Goal: Task Accomplishment & Management: Manage account settings

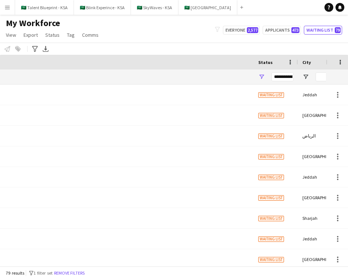
scroll to position [0, 370]
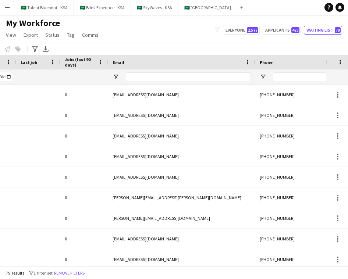
click at [180, 34] on div "My Workforce View Views Default view New view Update view Delete view Edit name…" at bounding box center [174, 30] width 348 height 25
click at [182, 75] on input "Email Filter Input" at bounding box center [188, 77] width 125 height 9
paste input "**********"
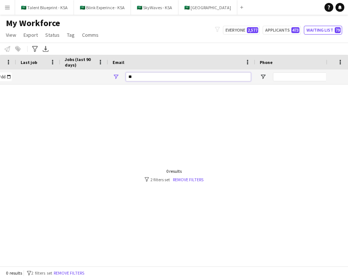
type input "*"
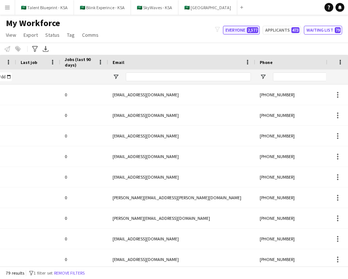
click at [236, 26] on button "Everyone 2,577" at bounding box center [241, 30] width 37 height 9
type input "**********"
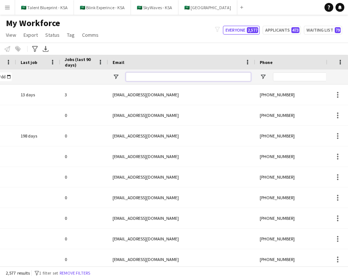
click at [197, 77] on input "Email Filter Input" at bounding box center [188, 77] width 125 height 9
paste input "**********"
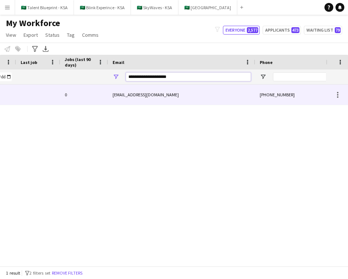
type input "**********"
click at [184, 94] on div "alamrayed61@gmail.com" at bounding box center [181, 95] width 147 height 20
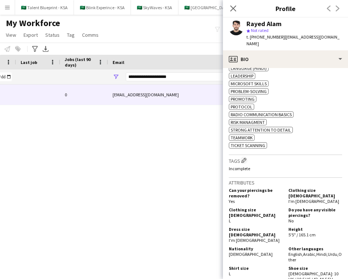
scroll to position [0, 0]
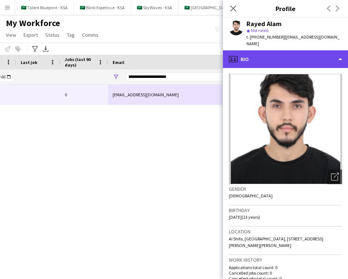
click at [318, 50] on div "profile Bio" at bounding box center [285, 59] width 125 height 18
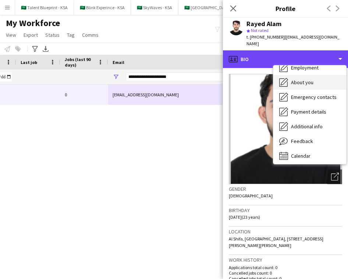
scroll to position [39, 0]
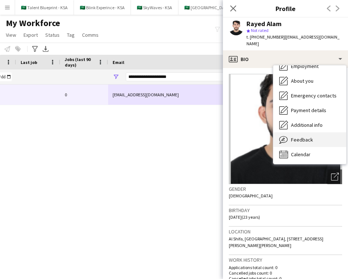
click at [323, 133] on div "Feedback Feedback" at bounding box center [310, 140] width 73 height 15
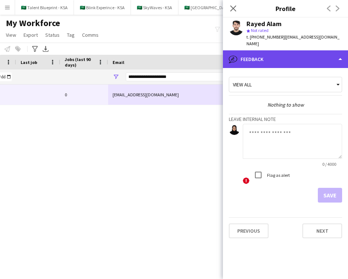
click at [314, 51] on div "bubble-pencil Feedback" at bounding box center [285, 59] width 125 height 18
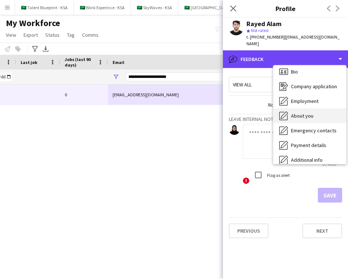
scroll to position [0, 0]
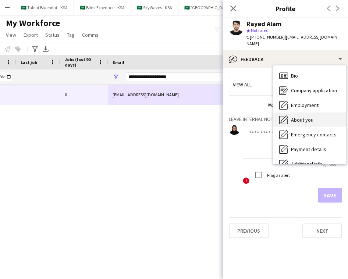
click at [315, 70] on div "Bio Bio" at bounding box center [310, 75] width 73 height 15
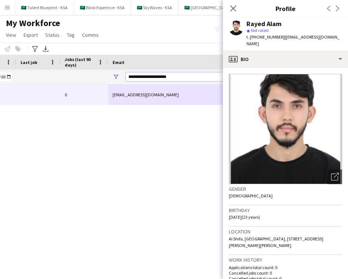
click at [191, 78] on input "**********" at bounding box center [188, 77] width 125 height 9
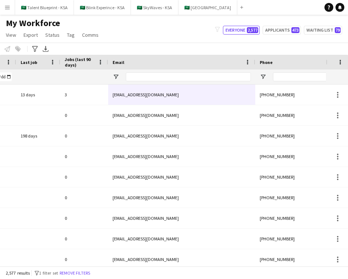
click at [194, 32] on div "My Workforce View Views Default view New view Update view Delete view Edit name…" at bounding box center [174, 30] width 348 height 25
click at [11, 10] on button "Menu" at bounding box center [7, 7] width 15 height 15
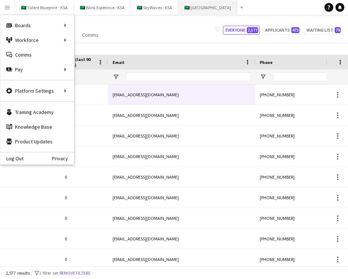
click at [189, 6] on button "🇸🇦 [GEOGRAPHIC_DATA] Close" at bounding box center [208, 7] width 59 height 14
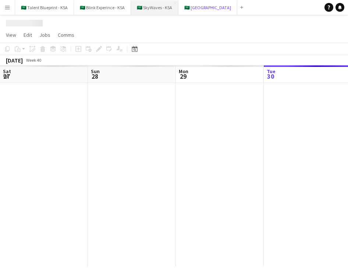
scroll to position [0, 176]
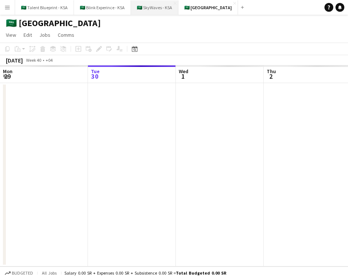
click at [156, 6] on button "🇸🇦 SkyWaves - KSA Close" at bounding box center [154, 7] width 47 height 14
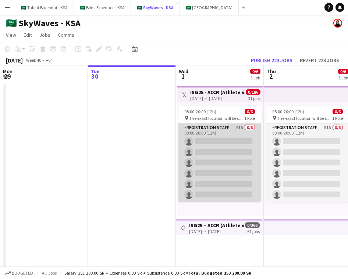
scroll to position [0, 228]
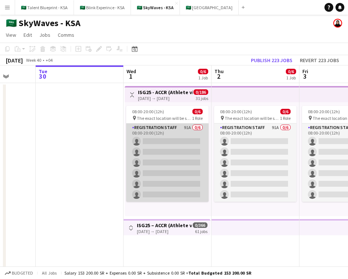
click at [178, 148] on app-card-role "Registration Staff 91A 0/6 08:00-20:00 (12h) single-neutral-actions single-neut…" at bounding box center [167, 163] width 82 height 78
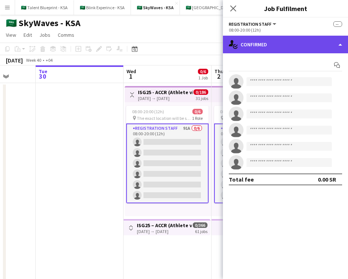
click at [292, 38] on div "single-neutral-actions-check-2 Confirmed" at bounding box center [285, 45] width 125 height 18
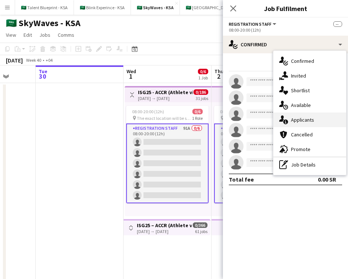
click at [318, 122] on div "single-neutral-actions-information Applicants" at bounding box center [310, 120] width 73 height 15
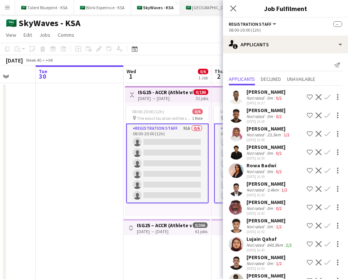
click at [207, 10] on button "🇸🇦 [GEOGRAPHIC_DATA] Close" at bounding box center [209, 7] width 59 height 14
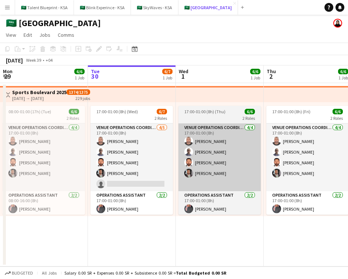
scroll to position [0, 161]
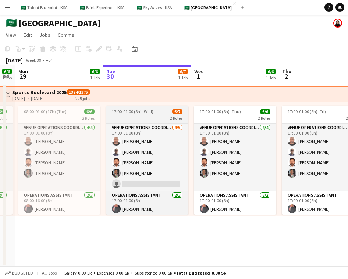
click at [166, 111] on div "17:00-01:00 (8h) (Wed) 6/7" at bounding box center [147, 112] width 82 height 6
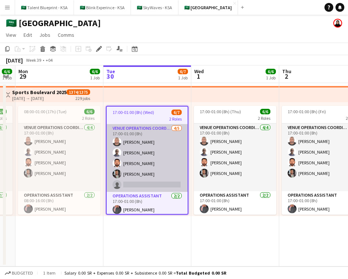
click at [155, 160] on app-card-role "VENUE OPERATIONS COORDINATOR [DATE] 17:00-01:00 (8h) [PERSON_NAME] [PERSON_NAME…" at bounding box center [147, 158] width 81 height 68
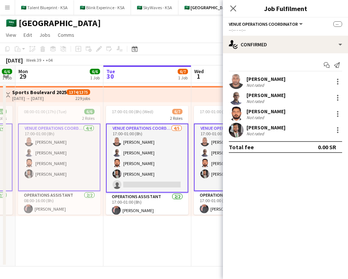
click at [201, 103] on div "17:00-01:00 (8h) (Thu) 6/6 2 Roles VENUE OPERATIONS COORDINATOR [DATE] 17:00-01…" at bounding box center [235, 159] width 88 height 114
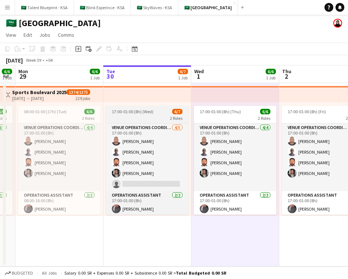
click at [178, 114] on span "6/7" at bounding box center [177, 112] width 10 height 6
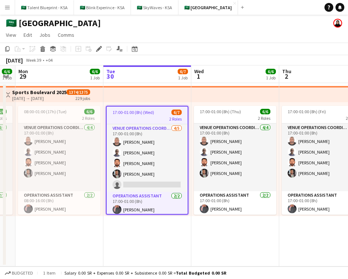
click at [214, 103] on div "17:00-01:00 (8h) (Thu) 6/6 2 Roles VENUE OPERATIONS COORDINATOR [DATE] 17:00-01…" at bounding box center [235, 159] width 88 height 114
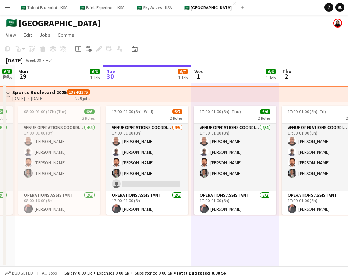
click at [221, 91] on app-top-bar at bounding box center [235, 94] width 88 height 16
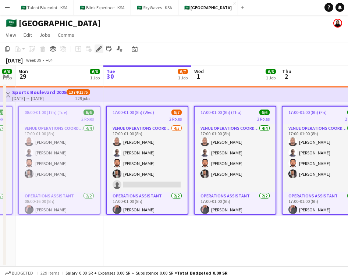
click at [98, 52] on div "Edit" at bounding box center [99, 49] width 9 height 9
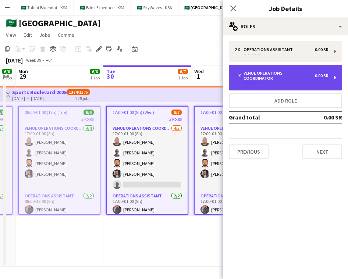
click at [263, 73] on div "VENUE OPERATIONS COORDINATOR" at bounding box center [279, 76] width 71 height 10
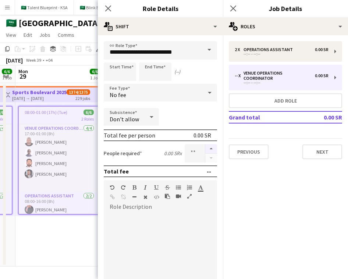
click at [207, 150] on button "button" at bounding box center [211, 149] width 12 height 10
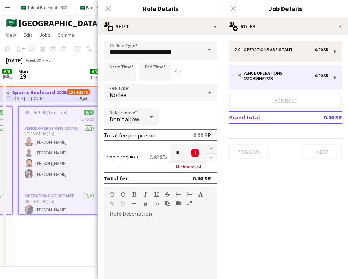
click at [107, 9] on div "Close pop-in" at bounding box center [108, 8] width 21 height 17
drag, startPoint x: 108, startPoint y: 8, endPoint x: 118, endPoint y: 8, distance: 10.7
click at [108, 8] on div "Close pop-in" at bounding box center [108, 8] width 21 height 17
drag, startPoint x: 231, startPoint y: 9, endPoint x: 226, endPoint y: 45, distance: 36.5
click at [231, 9] on div "Close pop-in" at bounding box center [233, 8] width 21 height 17
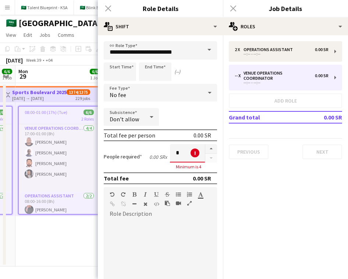
click at [214, 158] on div at bounding box center [211, 153] width 12 height 18
click at [214, 150] on button "button" at bounding box center [211, 149] width 12 height 10
type input "*"
click at [106, 11] on div "Close pop-in" at bounding box center [108, 8] width 21 height 17
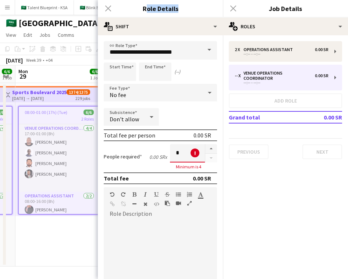
click at [106, 11] on div "Close pop-in" at bounding box center [108, 8] width 21 height 17
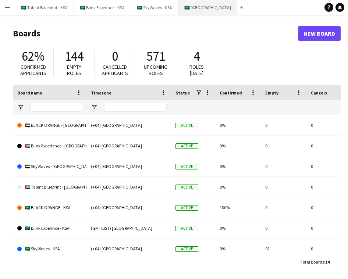
click at [198, 12] on button "🇸🇦 [GEOGRAPHIC_DATA] Close" at bounding box center [208, 7] width 59 height 14
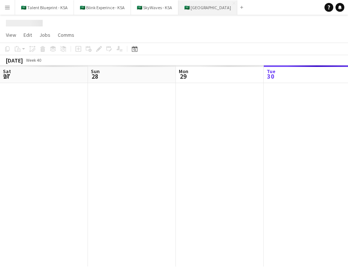
scroll to position [0, 176]
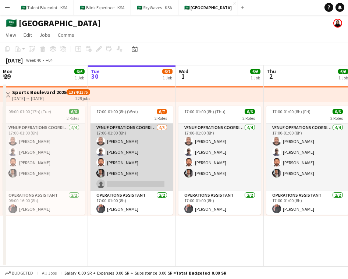
click at [151, 161] on app-card-role "VENUE OPERATIONS COORDINATOR [DATE] 17:00-01:00 (8h) [PERSON_NAME] [PERSON_NAME…" at bounding box center [132, 158] width 82 height 68
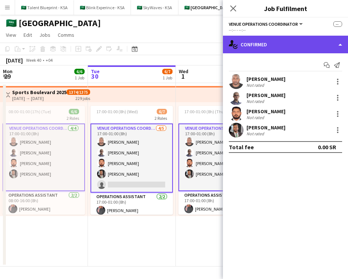
click at [282, 41] on div "single-neutral-actions-check-2 Confirmed" at bounding box center [285, 45] width 125 height 18
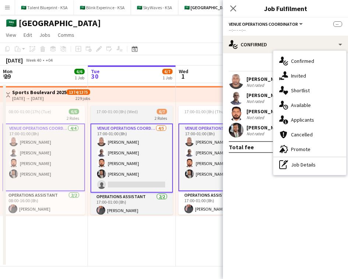
click at [125, 116] on div "2 Roles" at bounding box center [132, 118] width 82 height 6
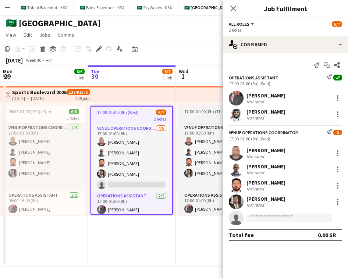
click at [206, 106] on app-job-card "17:00-01:00 (8h) (Thu) 6/6 2 Roles VENUE OPERATIONS COORDINATOR [DATE] 17:00-01…" at bounding box center [220, 160] width 82 height 109
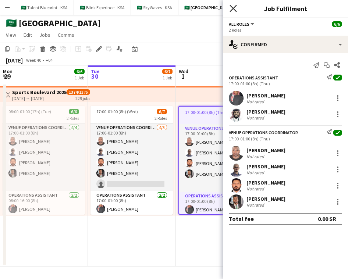
click at [233, 8] on icon at bounding box center [233, 8] width 7 height 7
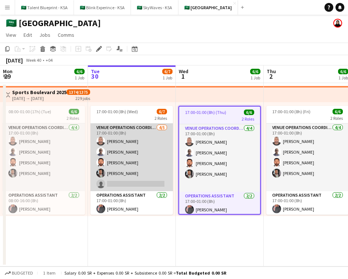
click at [171, 167] on app-card-role "VENUE OPERATIONS COORDINATOR [DATE] 17:00-01:00 (8h) [PERSON_NAME] [PERSON_NAME…" at bounding box center [132, 158] width 82 height 68
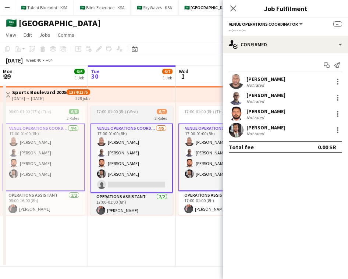
click at [159, 120] on span "2 Roles" at bounding box center [161, 119] width 13 height 6
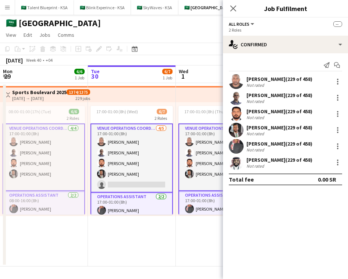
click at [158, 32] on app-page-menu "View Day view expanded Day view collapsed Month view Date picker Jump to [DATE]…" at bounding box center [174, 36] width 348 height 14
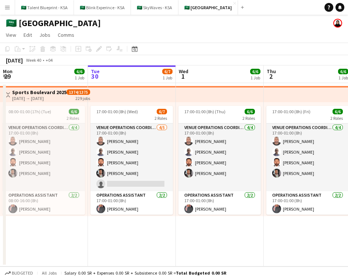
click at [149, 96] on app-top-bar at bounding box center [132, 94] width 88 height 16
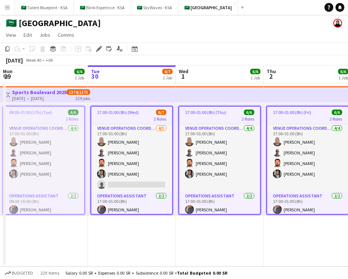
click at [143, 117] on div "2 Roles" at bounding box center [131, 119] width 81 height 6
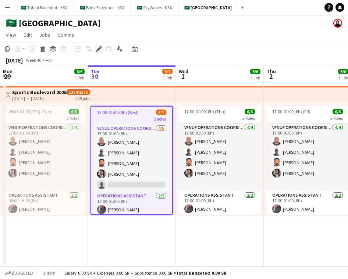
click at [99, 49] on icon at bounding box center [99, 49] width 4 height 4
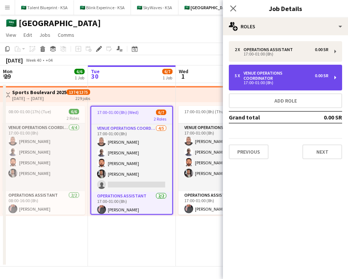
click at [292, 70] on div "5 x VENUE OPERATIONS COORDINATOR 0.00 SR 17:00-01:00 (8h)" at bounding box center [285, 78] width 113 height 26
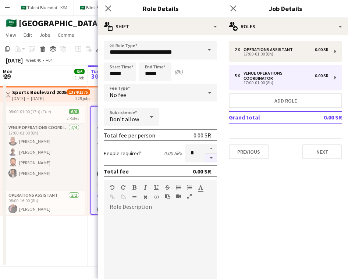
click at [210, 158] on button "button" at bounding box center [211, 158] width 12 height 9
type input "*"
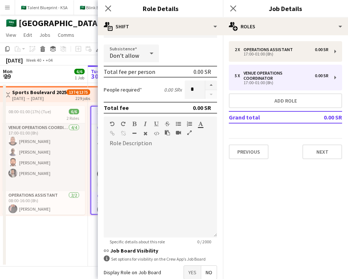
scroll to position [106, 0]
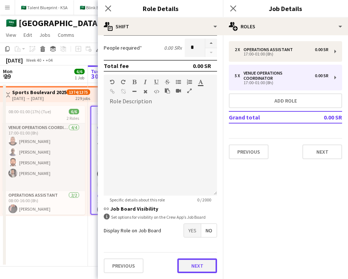
click at [198, 261] on button "Next" at bounding box center [197, 266] width 40 height 15
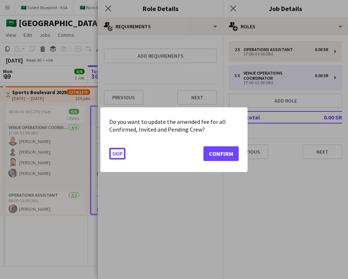
click at [117, 154] on button "Skip" at bounding box center [117, 154] width 16 height 12
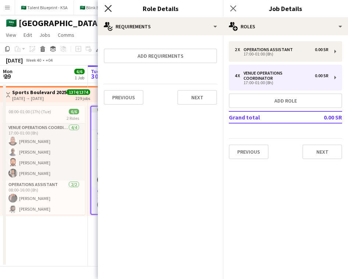
click at [109, 10] on icon "Close pop-in" at bounding box center [108, 8] width 7 height 7
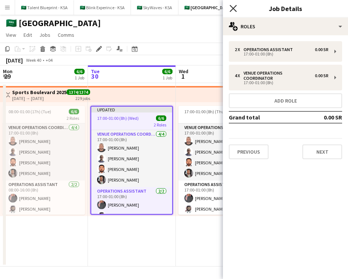
click at [230, 7] on icon "Close pop-in" at bounding box center [233, 8] width 7 height 7
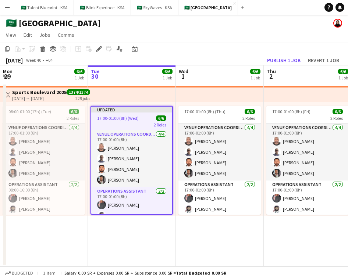
click at [143, 100] on app-top-bar at bounding box center [132, 94] width 88 height 16
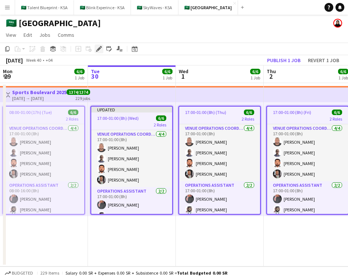
click at [100, 49] on icon at bounding box center [99, 49] width 4 height 4
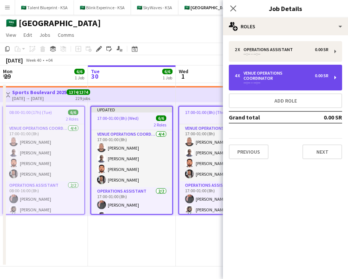
click at [293, 74] on div "VENUE OPERATIONS COORDINATOR" at bounding box center [279, 76] width 71 height 10
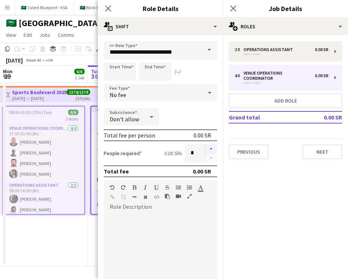
click at [211, 149] on button "button" at bounding box center [211, 149] width 12 height 10
type input "*"
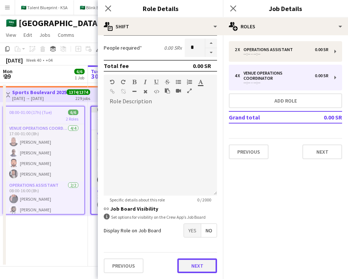
click at [205, 268] on button "Next" at bounding box center [197, 266] width 40 height 15
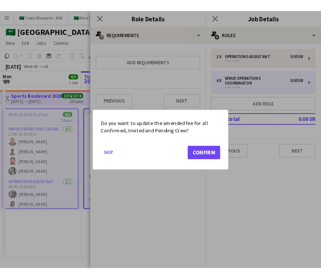
scroll to position [0, 0]
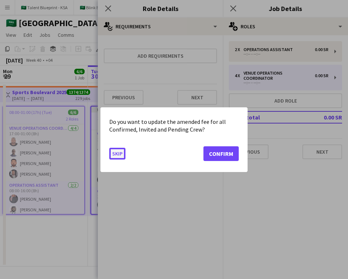
click at [117, 155] on button "Skip" at bounding box center [117, 154] width 16 height 12
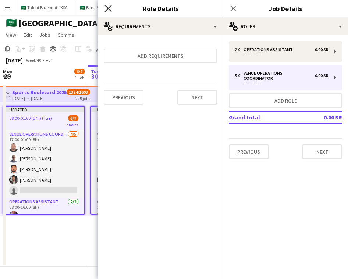
click at [105, 7] on icon "Close pop-in" at bounding box center [108, 8] width 7 height 7
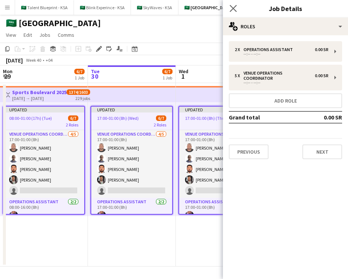
click at [237, 6] on app-icon "Close pop-in" at bounding box center [233, 8] width 11 height 11
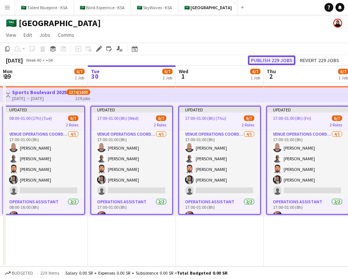
click at [283, 61] on button "Publish 229 jobs" at bounding box center [271, 61] width 47 height 10
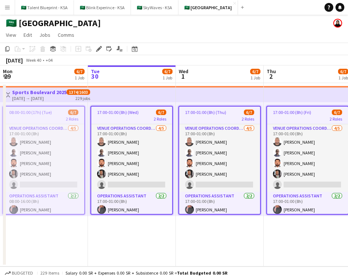
click at [7, 14] on button "Menu" at bounding box center [7, 7] width 15 height 15
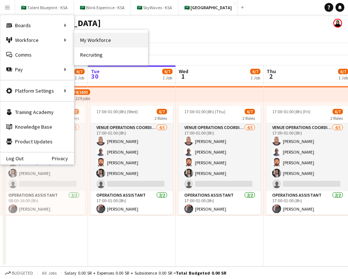
click at [108, 38] on link "My Workforce" at bounding box center [111, 40] width 74 height 15
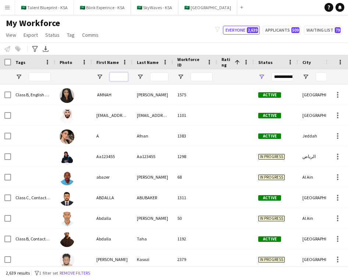
click at [123, 77] on input "First Name Filter Input" at bounding box center [119, 77] width 18 height 9
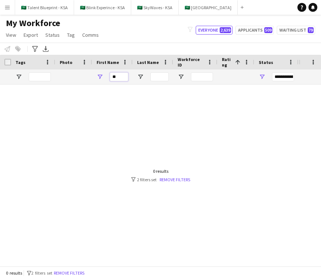
type input "*"
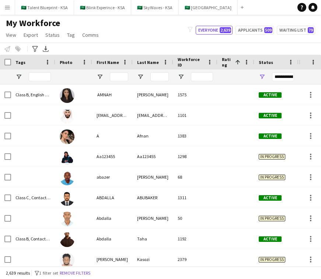
click at [113, 25] on div "My Workforce View Views Default view New view Update view Delete view Edit name…" at bounding box center [160, 30] width 321 height 25
click at [198, 9] on button "🇸🇦 [GEOGRAPHIC_DATA] Close" at bounding box center [208, 7] width 59 height 14
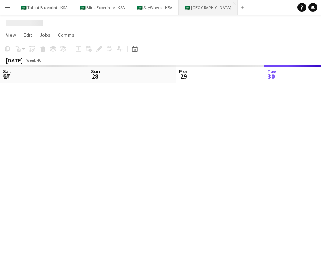
scroll to position [0, 176]
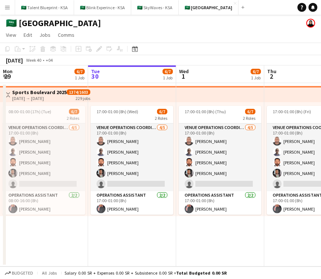
click at [208, 99] on app-top-bar at bounding box center [220, 94] width 88 height 16
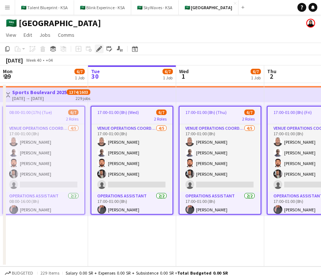
click at [98, 49] on icon at bounding box center [99, 49] width 4 height 4
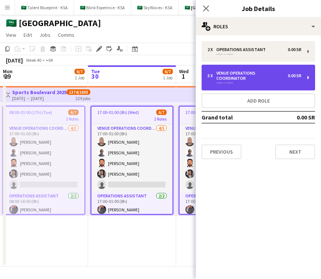
click at [272, 81] on div "--:-- - --:--" at bounding box center [254, 83] width 94 height 4
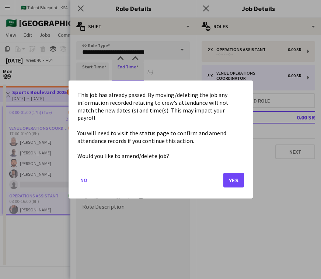
click at [112, 69] on body "Menu Boards Boards Boards All jobs Status Workforce Workforce My Workforce Recr…" at bounding box center [160, 139] width 321 height 279
click at [85, 176] on button "No" at bounding box center [83, 181] width 13 height 12
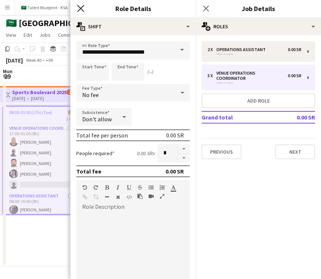
click at [79, 6] on icon "Close pop-in" at bounding box center [80, 8] width 7 height 7
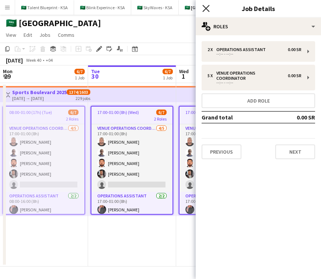
click at [205, 7] on icon at bounding box center [205, 8] width 7 height 7
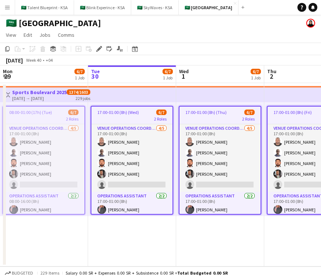
click at [160, 115] on span "6/7" at bounding box center [161, 113] width 10 height 6
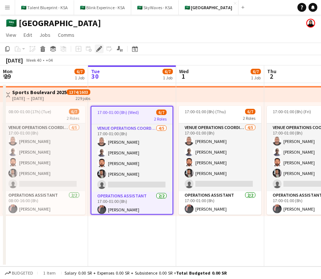
click at [99, 46] on div "Edit" at bounding box center [99, 49] width 9 height 9
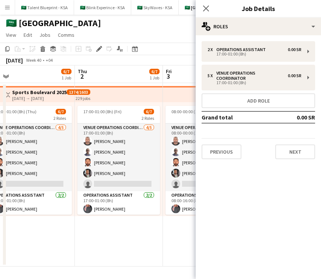
scroll to position [0, 152]
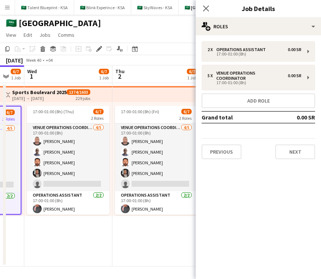
click at [122, 99] on app-top-bar at bounding box center [156, 94] width 88 height 16
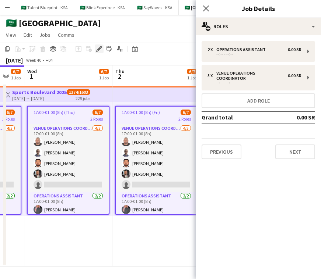
click at [99, 47] on icon "Edit" at bounding box center [99, 49] width 6 height 6
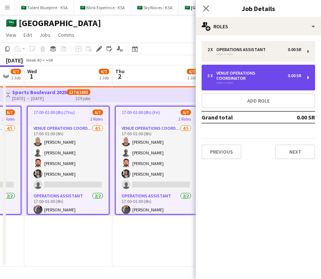
click at [238, 74] on div "VENUE OPERATIONS COORDINATOR" at bounding box center [251, 76] width 71 height 10
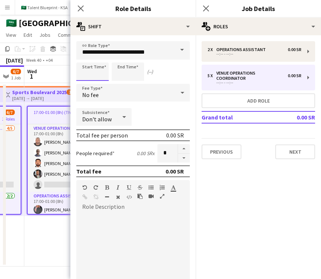
click at [97, 72] on body "Menu Boards Boards Boards All jobs Status Workforce Workforce My Workforce Recr…" at bounding box center [160, 139] width 321 height 279
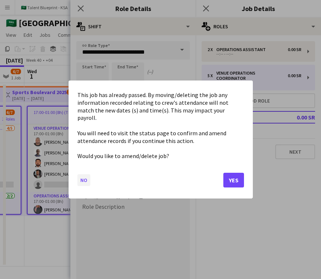
click at [88, 176] on button "No" at bounding box center [83, 181] width 13 height 12
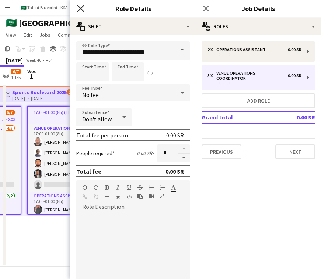
click at [80, 10] on icon "Close pop-in" at bounding box center [80, 8] width 7 height 7
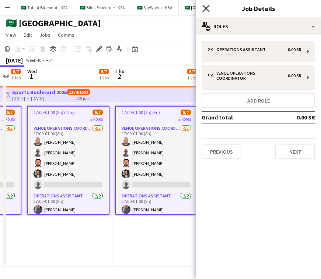
click at [208, 8] on icon "Close pop-in" at bounding box center [205, 8] width 7 height 7
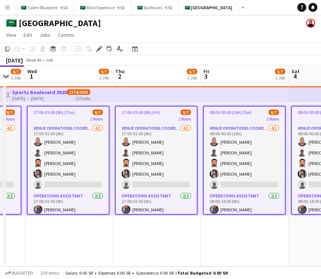
click at [116, 218] on app-date-cell "17:00-01:00 (8h) (Fri) 6/7 2 Roles VENUE OPERATIONS COORDINATOR [DATE] 17:00-01…" at bounding box center [156, 175] width 88 height 184
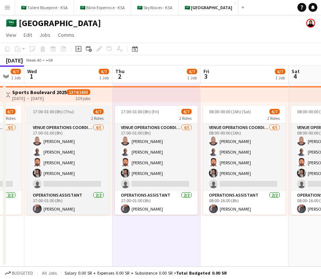
click at [94, 116] on span "2 Roles" at bounding box center [97, 119] width 13 height 6
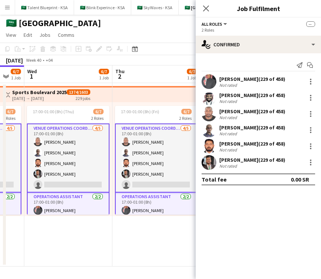
click at [80, 147] on app-card-role "VENUE OPERATIONS COORDINATOR [DATE] 17:00-01:00 (8h) [PERSON_NAME] [PERSON_NAME…" at bounding box center [68, 158] width 82 height 69
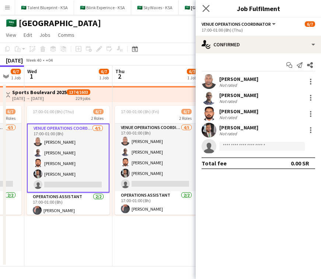
click at [210, 10] on app-icon "Close pop-in" at bounding box center [206, 8] width 11 height 11
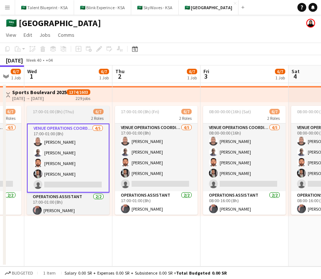
click at [74, 119] on div "2 Roles" at bounding box center [68, 118] width 82 height 6
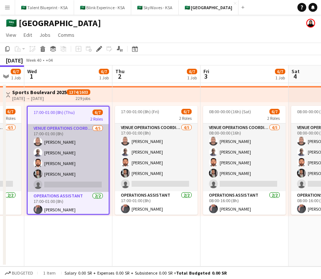
click at [80, 131] on app-card-role "VENUE OPERATIONS COORDINATOR [DATE] 17:00-01:00 (8h) [PERSON_NAME] [PERSON_NAME…" at bounding box center [68, 158] width 81 height 68
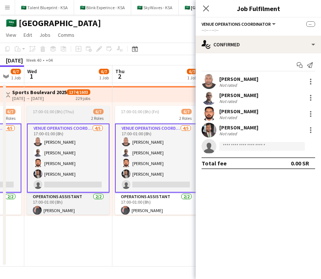
click at [82, 109] on div "17:00-01:00 (8h) (Thu) 6/7" at bounding box center [68, 112] width 82 height 6
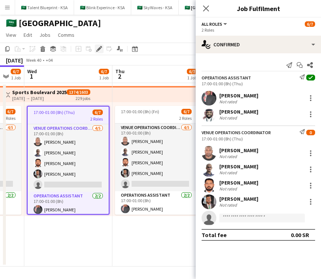
click at [100, 47] on icon at bounding box center [99, 49] width 4 height 4
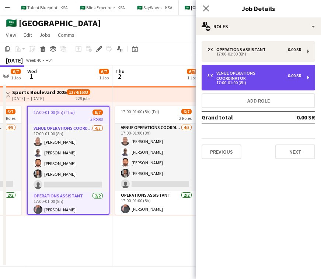
click at [266, 73] on div "VENUE OPERATIONS COORDINATOR" at bounding box center [251, 76] width 71 height 10
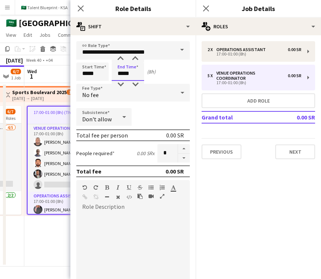
click at [126, 72] on input "*****" at bounding box center [128, 72] width 32 height 18
click at [122, 56] on div at bounding box center [120, 58] width 15 height 7
type input "*****"
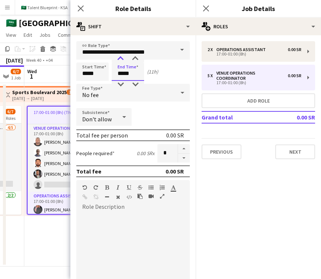
click at [122, 56] on div at bounding box center [120, 58] width 15 height 7
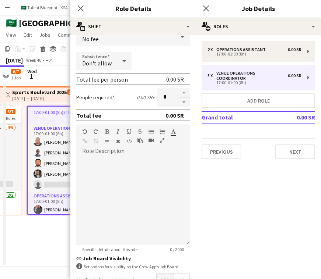
scroll to position [87, 0]
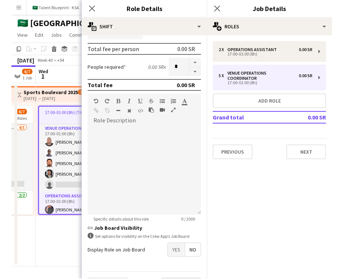
scroll to position [0, 0]
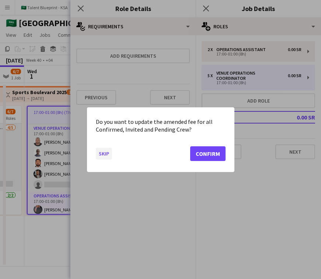
click at [106, 154] on button "Skip" at bounding box center [104, 154] width 16 height 12
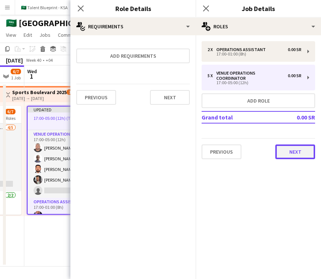
click at [294, 145] on button "Next" at bounding box center [295, 152] width 40 height 15
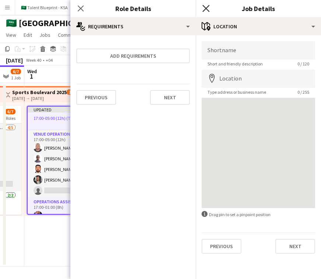
click at [206, 7] on icon "Close pop-in" at bounding box center [205, 8] width 7 height 7
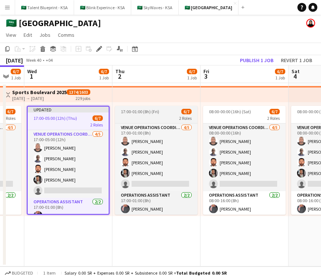
click at [171, 107] on app-job-card "17:00-01:00 (8h) (Fri) 6/7 2 Roles VENUE OPERATIONS COORDINATOR [DATE] 17:00-01…" at bounding box center [156, 160] width 82 height 109
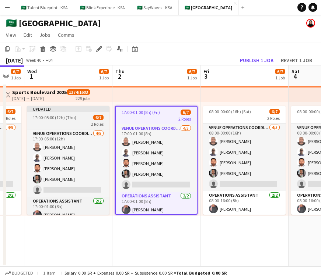
click at [71, 123] on div "2 Roles" at bounding box center [68, 124] width 82 height 6
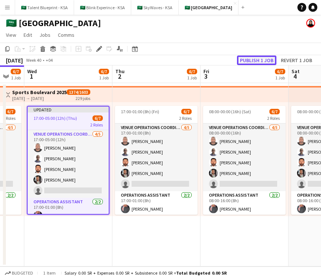
click at [263, 56] on button "Publish 1 job" at bounding box center [256, 61] width 39 height 10
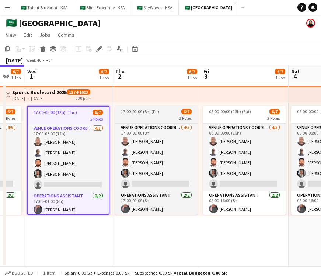
click at [172, 114] on div "17:00-01:00 (8h) (Fri) 6/7" at bounding box center [156, 112] width 82 height 6
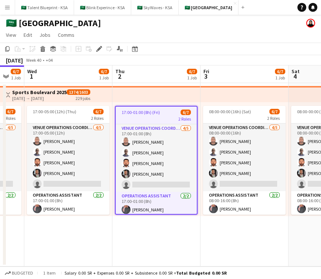
click at [215, 220] on app-date-cell "08:00-00:00 (16h) (Sat) 6/7 2 Roles VENUE OPERATIONS COORDINATOR [DATE] 08:00-0…" at bounding box center [244, 175] width 88 height 184
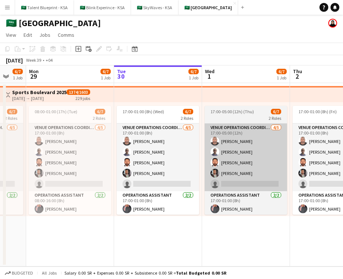
scroll to position [0, 239]
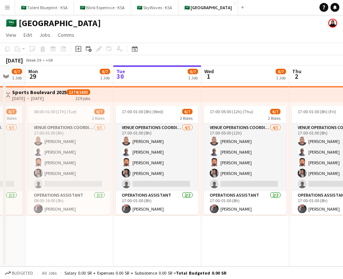
click at [106, 27] on div "🇸🇦 [GEOGRAPHIC_DATA]" at bounding box center [171, 22] width 343 height 14
click at [7, 6] on app-icon "Menu" at bounding box center [7, 7] width 6 height 6
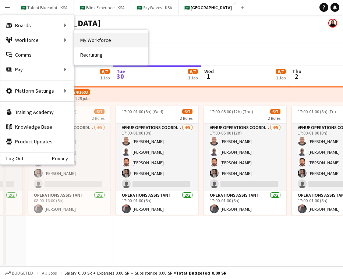
click at [101, 38] on link "My Workforce" at bounding box center [111, 40] width 74 height 15
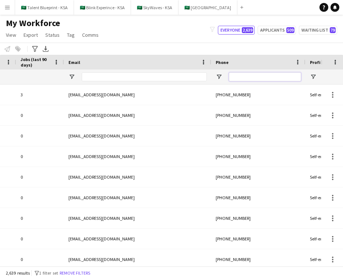
click at [282, 77] on input "Phone Filter Input" at bounding box center [265, 77] width 72 height 9
paste input "**********"
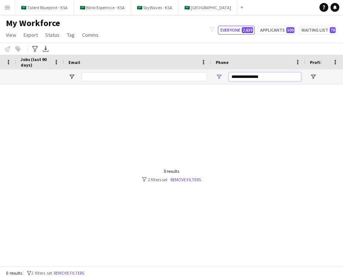
click at [256, 78] on input "**********" at bounding box center [265, 77] width 72 height 9
type input "**********"
click at [266, 75] on input "**********" at bounding box center [265, 77] width 72 height 9
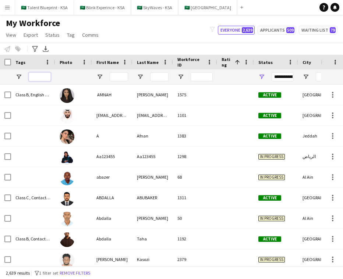
click at [43, 78] on input "Tags Filter Input" at bounding box center [40, 77] width 22 height 9
click at [114, 42] on div "My Workforce View Views Default view New view Update view Delete view Edit name…" at bounding box center [171, 30] width 343 height 25
